Goal: Task Accomplishment & Management: Manage account settings

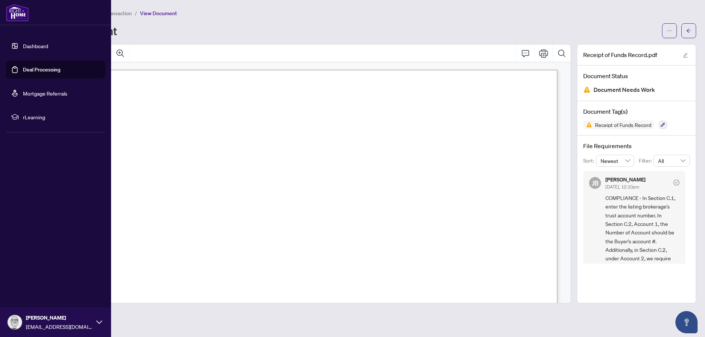
click at [25, 67] on link "Deal Processing" at bounding box center [41, 69] width 37 height 7
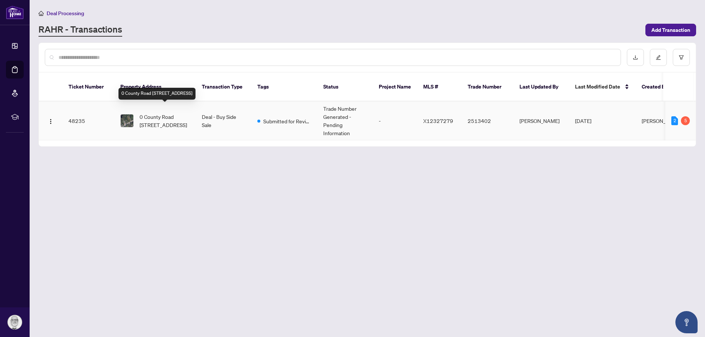
click at [160, 113] on span "0 County Road [STREET_ADDRESS]" at bounding box center [165, 121] width 50 height 16
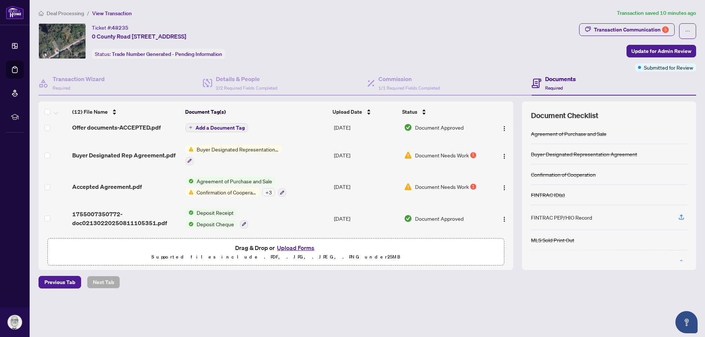
scroll to position [254, 0]
click at [214, 190] on span "Confirmation of Cooperation" at bounding box center [227, 192] width 66 height 8
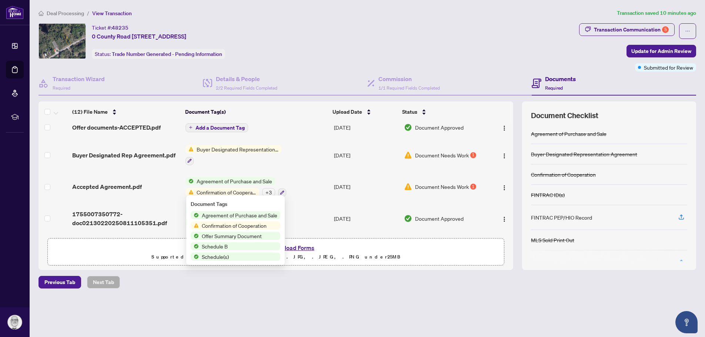
click at [216, 224] on span "Confirmation of Cooperation" at bounding box center [234, 226] width 71 height 8
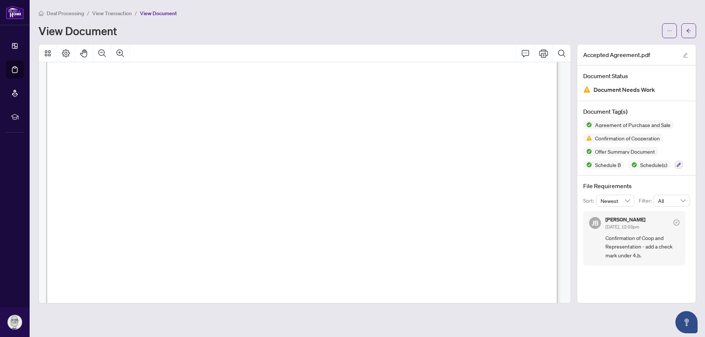
scroll to position [2964, 0]
click at [673, 164] on div "Agreement of Purchase and Sale Confirmation of Cooperation Offer Summary Docume…" at bounding box center [636, 144] width 107 height 49
click at [678, 164] on icon "button" at bounding box center [679, 165] width 4 height 4
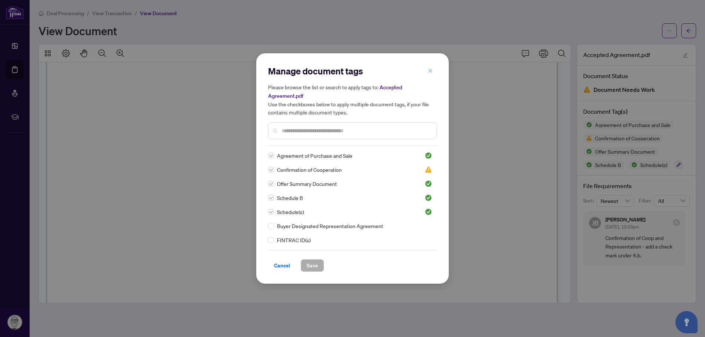
click at [433, 71] on icon "close" at bounding box center [430, 70] width 5 height 5
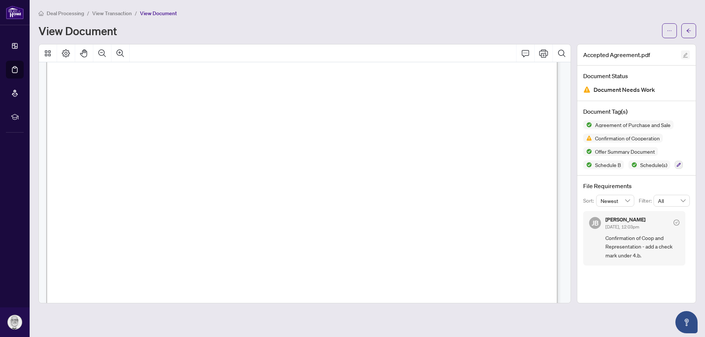
click at [685, 54] on icon "edit" at bounding box center [685, 55] width 5 height 5
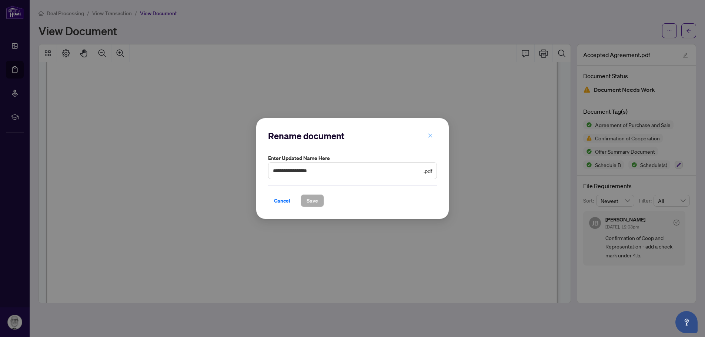
click at [429, 135] on icon "close" at bounding box center [430, 135] width 5 height 5
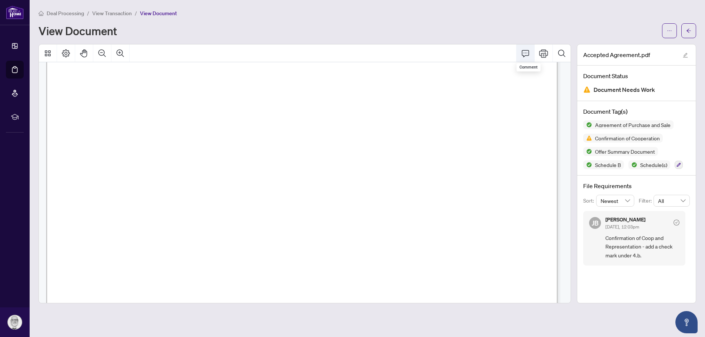
click at [524, 53] on icon "Comment" at bounding box center [525, 53] width 9 height 9
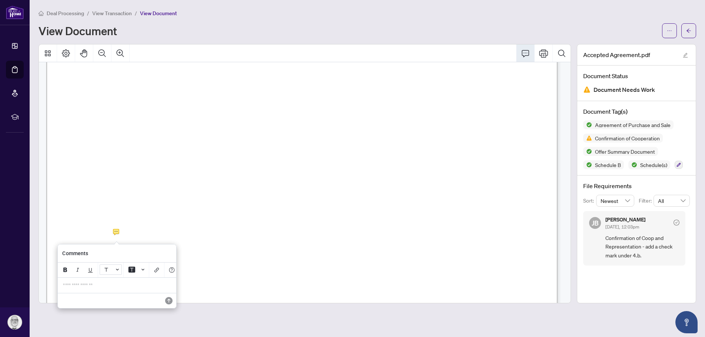
click at [116, 269] on icon "Font Color" at bounding box center [117, 269] width 3 height 3
click at [116, 269] on button "Font Color" at bounding box center [110, 268] width 22 height 10
click at [129, 269] on icon "Background Color" at bounding box center [131, 270] width 7 height 6
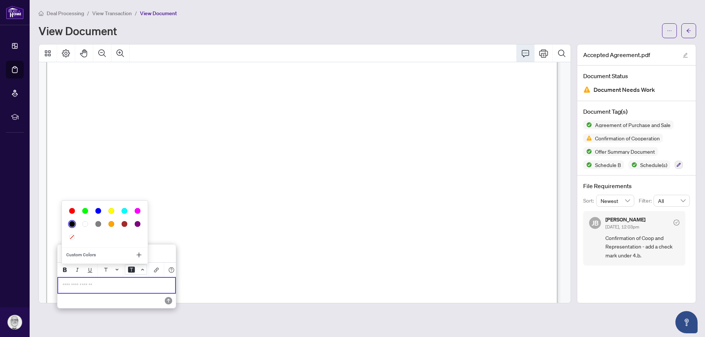
scroll to position [2968, 0]
click at [130, 269] on icon "Background Color" at bounding box center [130, 268] width 7 height 6
click at [65, 269] on icon "Bold" at bounding box center [65, 270] width 6 height 6
click at [170, 304] on icon "Save" at bounding box center [168, 300] width 7 height 7
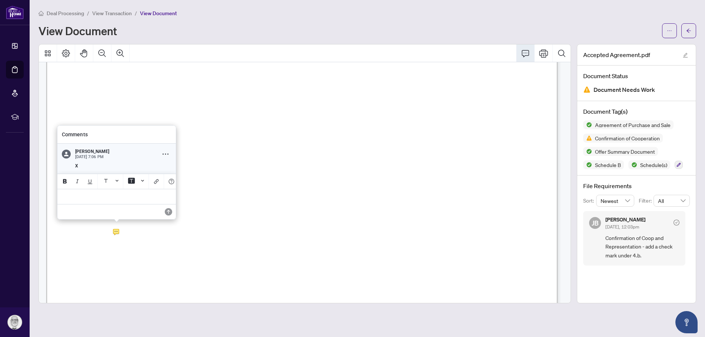
scroll to position [2968, 0]
click at [75, 162] on b "X" at bounding box center [75, 164] width 3 height 5
click at [165, 149] on icon "Comment Options" at bounding box center [165, 152] width 6 height 6
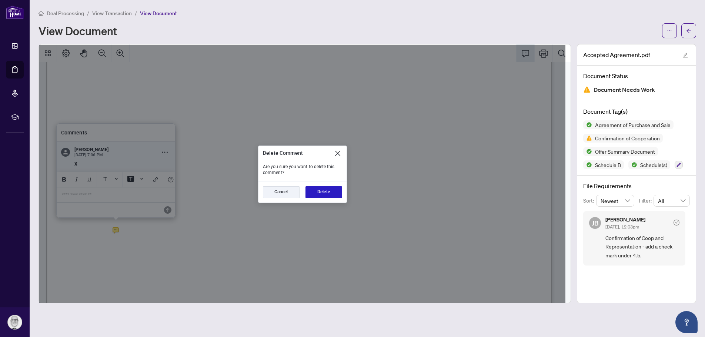
click at [320, 193] on button "Delete" at bounding box center [324, 192] width 37 height 12
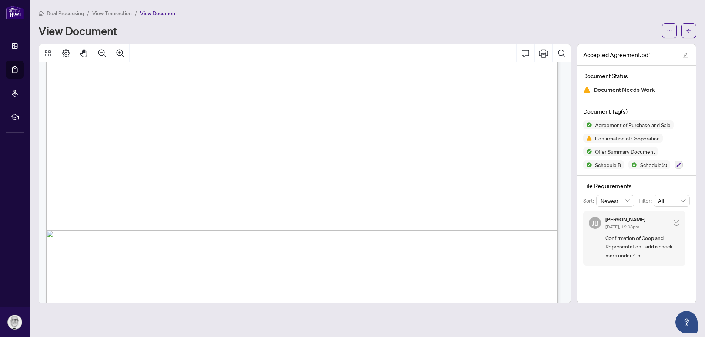
scroll to position [3048, 0]
click at [666, 30] on button "button" at bounding box center [669, 30] width 15 height 15
click at [625, 26] on div "View Document" at bounding box center [348, 31] width 619 height 12
click at [686, 29] on button "button" at bounding box center [689, 30] width 15 height 15
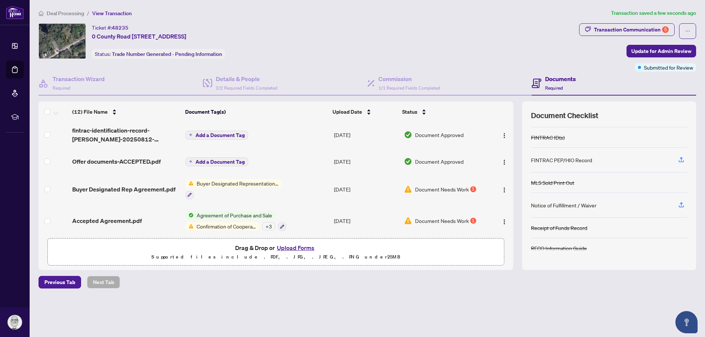
scroll to position [254, 0]
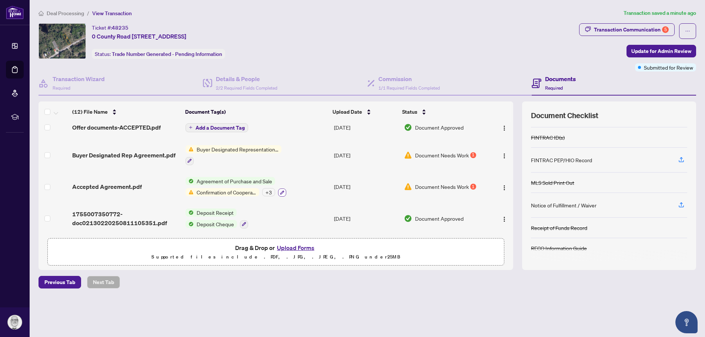
click at [282, 193] on button "button" at bounding box center [282, 193] width 8 height 8
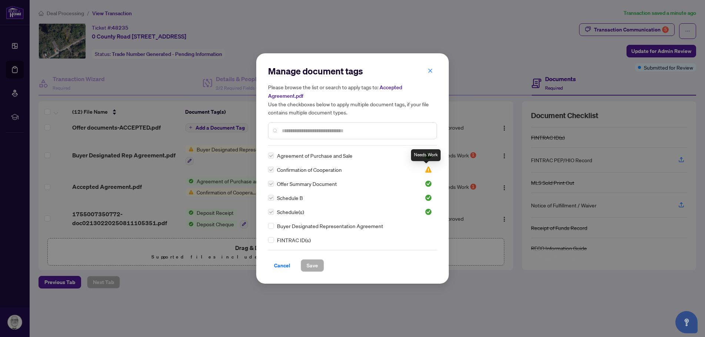
click at [426, 169] on img at bounding box center [428, 169] width 7 height 7
click at [429, 168] on img at bounding box center [428, 169] width 7 height 7
click at [432, 70] on icon "close" at bounding box center [431, 71] width 4 height 4
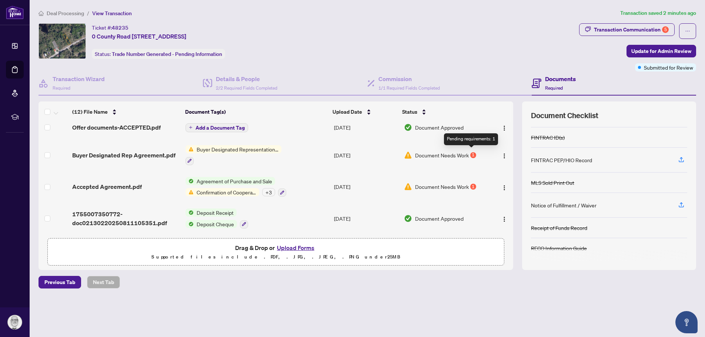
click at [472, 152] on div "1" at bounding box center [473, 155] width 6 height 6
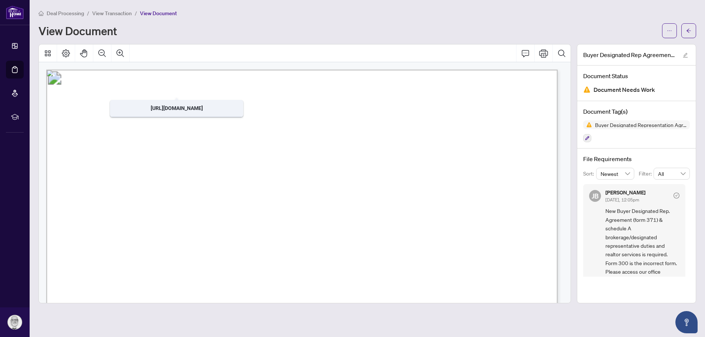
click at [626, 22] on div "Deal Processing / View Transaction / View Document View Document" at bounding box center [368, 23] width 658 height 29
click at [175, 26] on div "View Document" at bounding box center [348, 31] width 619 height 12
click at [71, 12] on span "Deal Processing" at bounding box center [65, 13] width 37 height 7
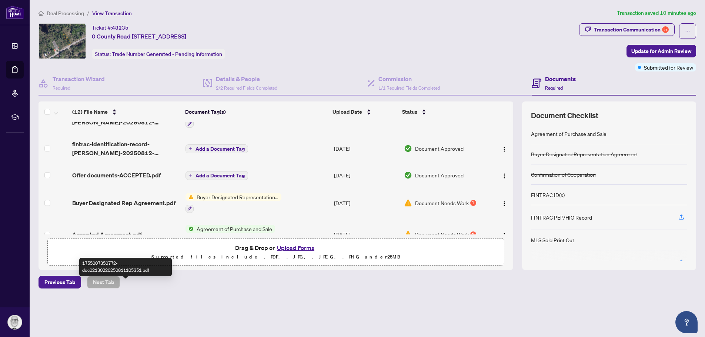
scroll to position [254, 0]
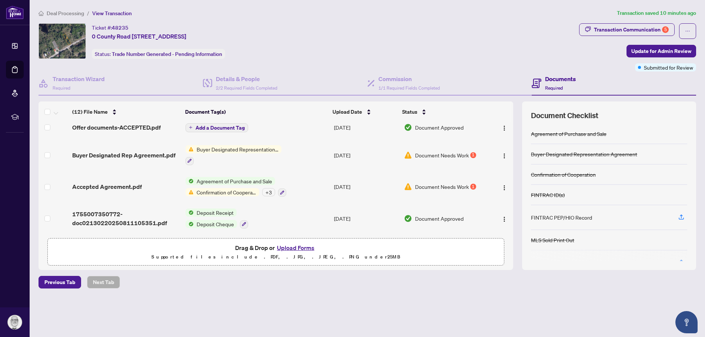
click at [280, 289] on div "Deal Processing / View Transaction Transaction saved 10 minutes ago Ticket #: 4…" at bounding box center [368, 162] width 664 height 306
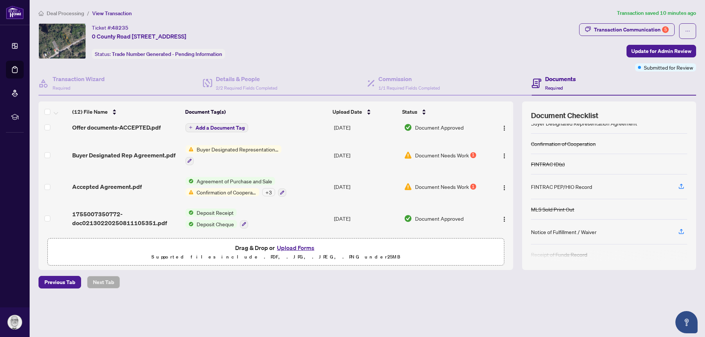
scroll to position [57, 0]
